Goal: Information Seeking & Learning: Learn about a topic

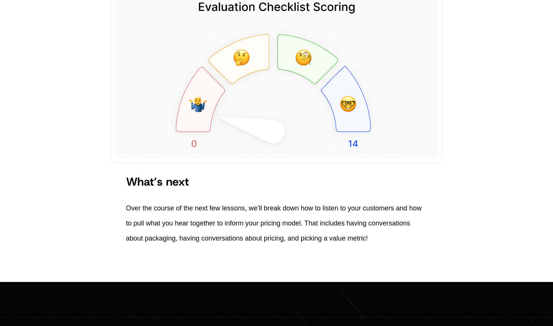
scroll to position [2773, 0]
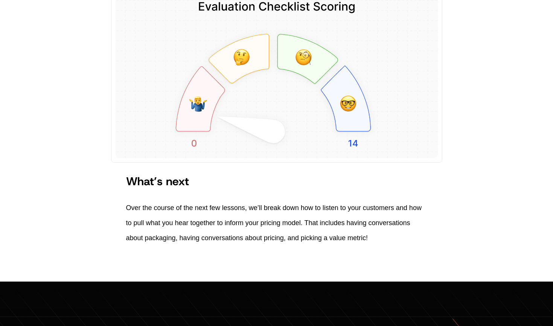
click at [244, 91] on img at bounding box center [276, 69] width 331 height 187
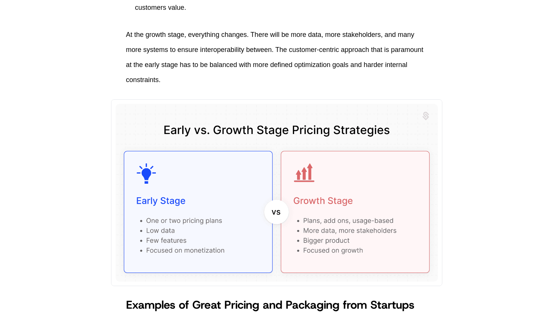
scroll to position [1194, 0]
